Goal: Task Accomplishment & Management: Manage account settings

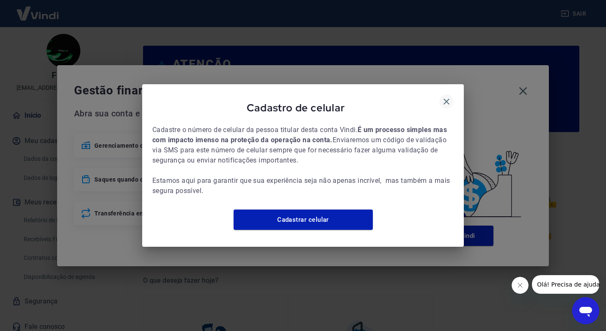
click at [447, 97] on icon "button" at bounding box center [446, 102] width 10 height 10
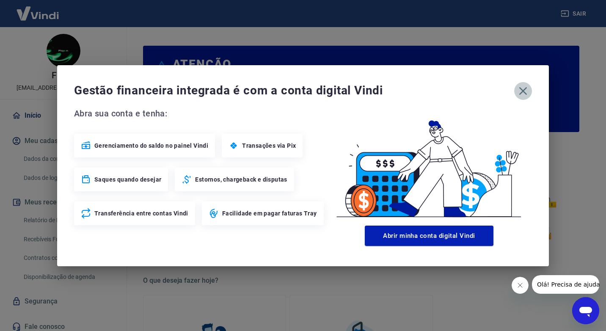
click at [529, 86] on icon "button" at bounding box center [523, 91] width 14 height 14
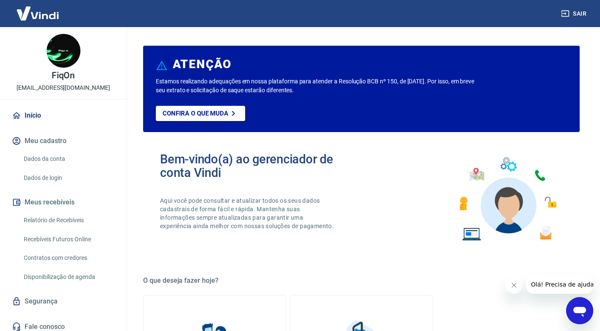
click at [572, 14] on button "Sair" at bounding box center [574, 14] width 30 height 16
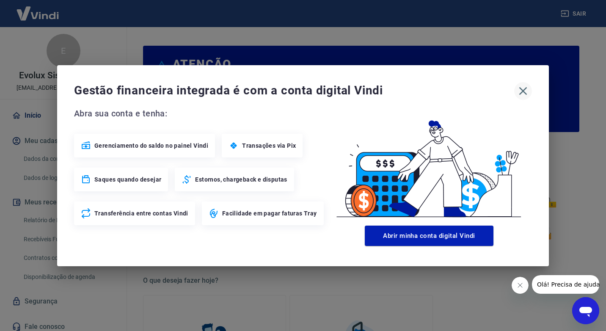
click at [521, 91] on icon "button" at bounding box center [523, 91] width 14 height 14
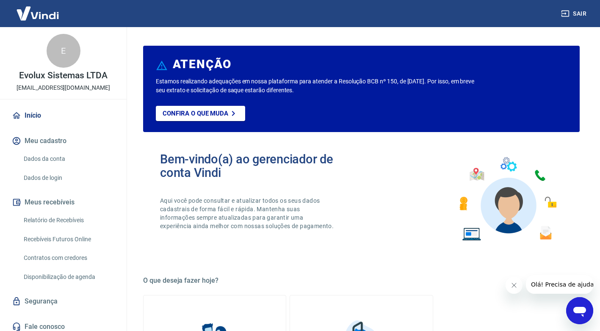
click at [49, 219] on link "Relatório de Recebíveis" at bounding box center [68, 220] width 96 height 17
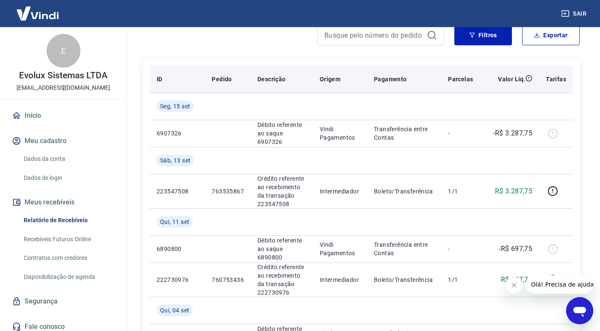
scroll to position [85, 0]
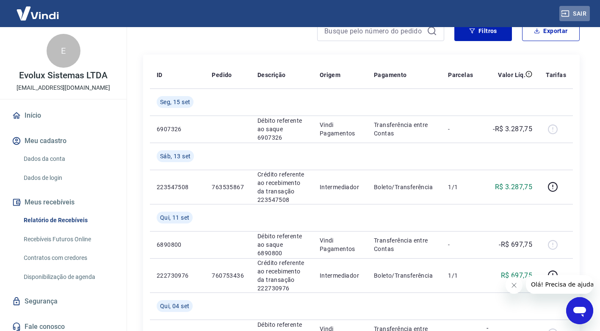
click at [582, 16] on button "Sair" at bounding box center [574, 14] width 30 height 16
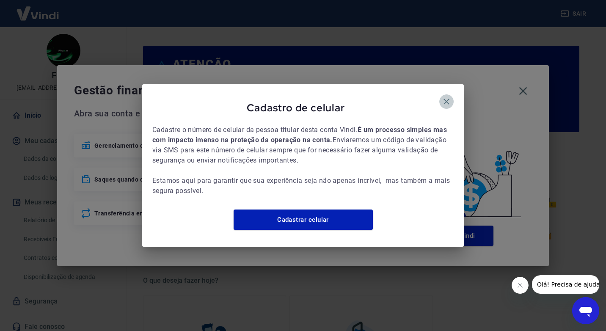
click at [448, 97] on icon "button" at bounding box center [446, 102] width 10 height 10
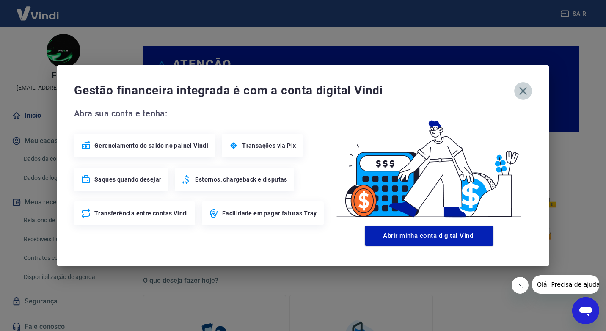
drag, startPoint x: 526, startPoint y: 92, endPoint x: 163, endPoint y: 153, distance: 367.8
click at [525, 92] on icon "button" at bounding box center [523, 91] width 14 height 14
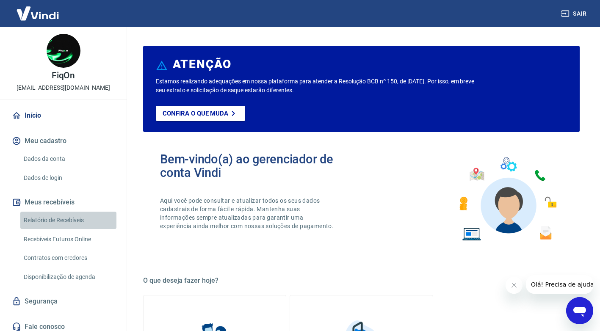
click at [80, 222] on link "Relatório de Recebíveis" at bounding box center [68, 220] width 96 height 17
